Goal: Transaction & Acquisition: Purchase product/service

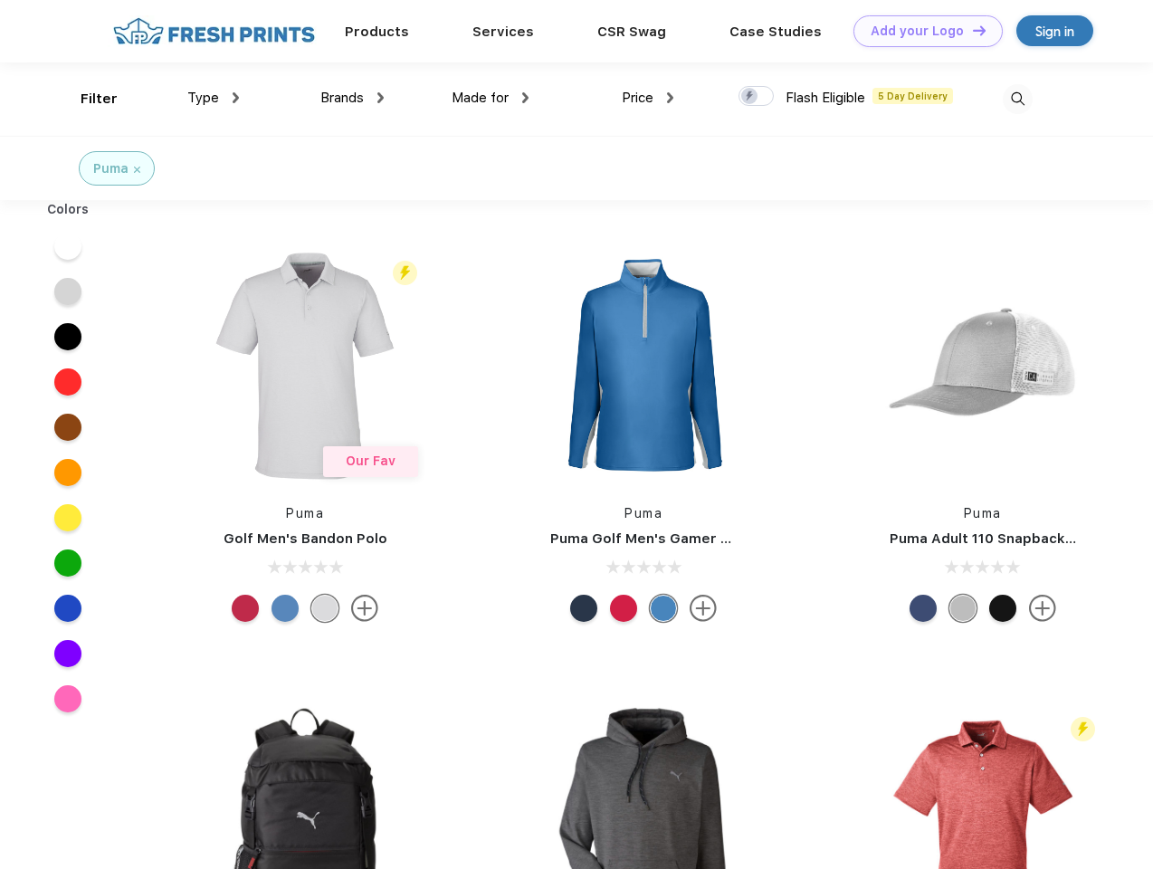
click at [921, 31] on link "Add your Logo Design Tool" at bounding box center [927, 31] width 149 height 32
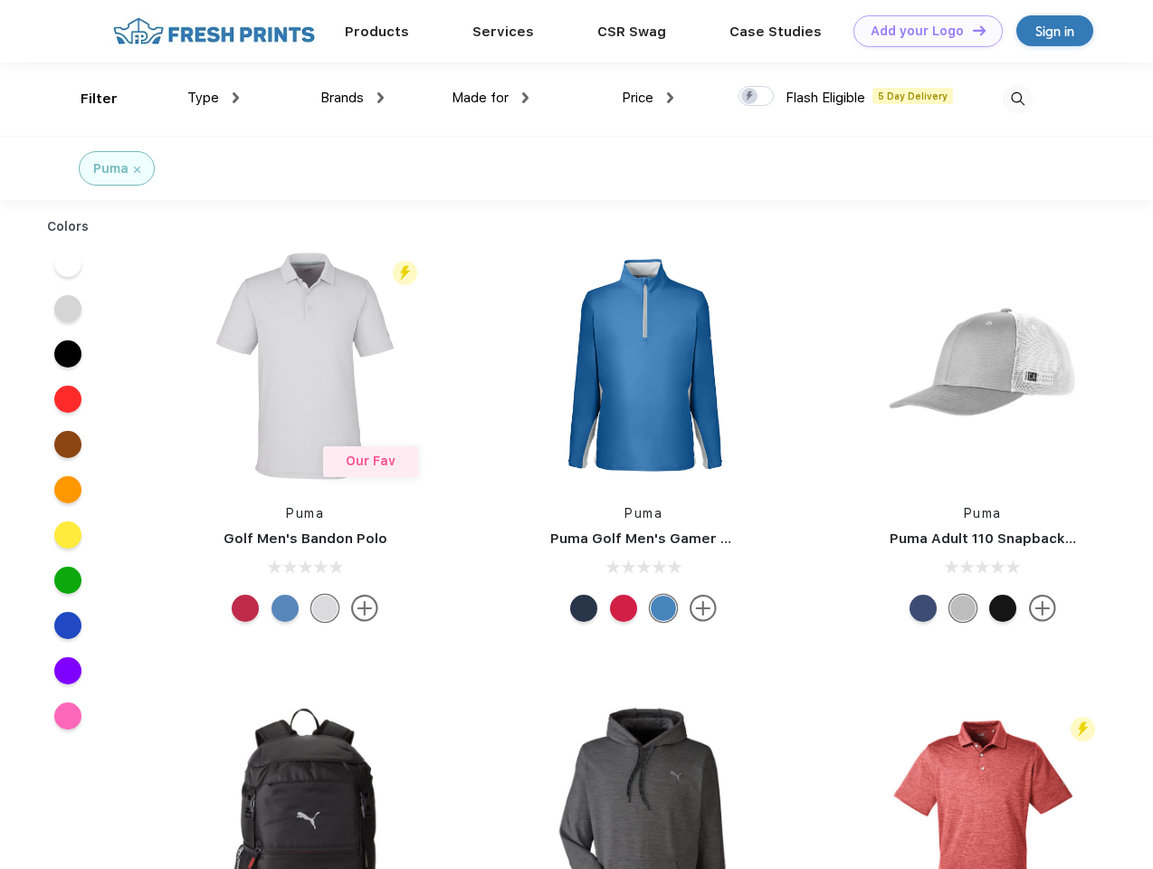
click at [0, 0] on div "Design Tool" at bounding box center [0, 0] width 0 height 0
click at [971, 30] on link "Add your Logo Design Tool" at bounding box center [927, 31] width 149 height 32
click at [87, 99] on div "Filter" at bounding box center [99, 99] width 37 height 21
click at [214, 98] on span "Type" at bounding box center [203, 98] width 32 height 16
click at [352, 98] on span "Brands" at bounding box center [341, 98] width 43 height 16
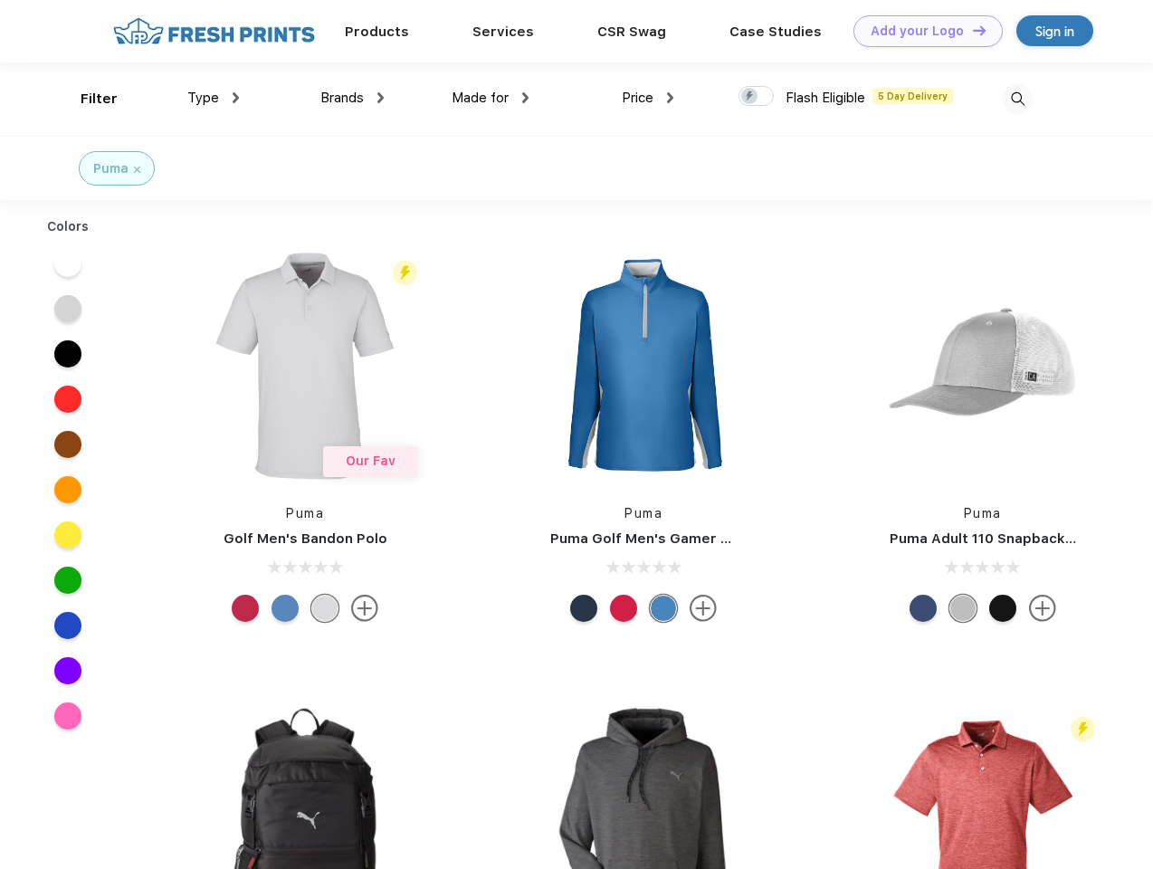
click at [491, 98] on span "Made for" at bounding box center [480, 98] width 57 height 16
click at [648, 98] on span "Price" at bounding box center [638, 98] width 32 height 16
click at [757, 97] on div at bounding box center [756, 96] width 35 height 20
click at [750, 97] on input "checkbox" at bounding box center [745, 91] width 12 height 12
click at [1017, 99] on img at bounding box center [1018, 99] width 30 height 30
